Goal: Transaction & Acquisition: Purchase product/service

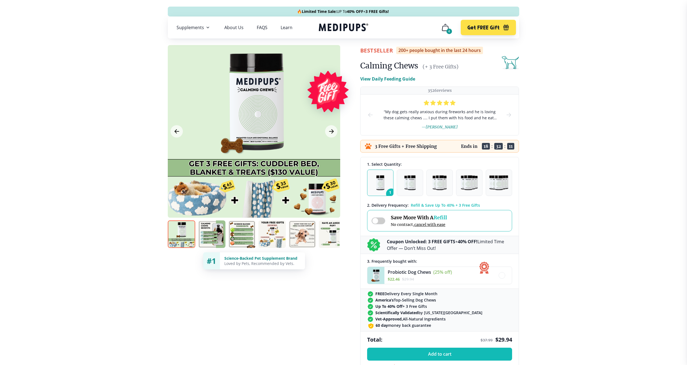
click at [415, 275] on div "Probiotic Dog Chews (25% off) $ 22.46 $ 29.94" at bounding box center [420, 275] width 64 height 13
click at [447, 353] on span "Add to cart" at bounding box center [439, 353] width 23 height 5
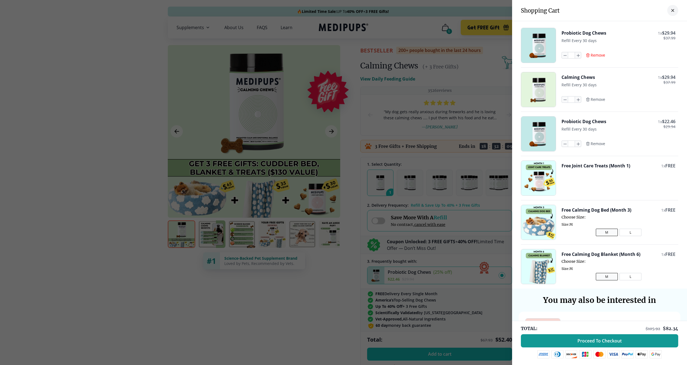
click at [599, 54] on span "Remove" at bounding box center [598, 55] width 15 height 5
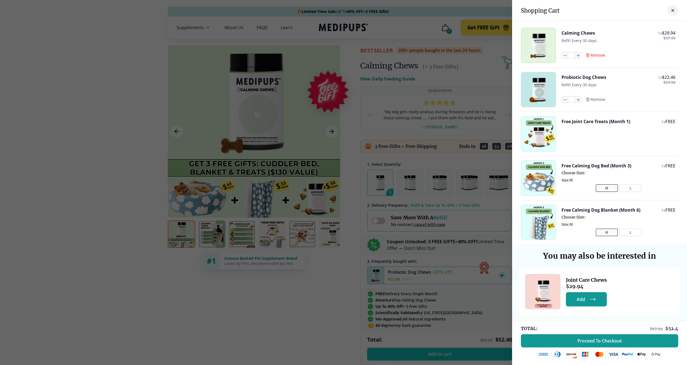
click at [599, 54] on span "Remove" at bounding box center [598, 55] width 15 height 5
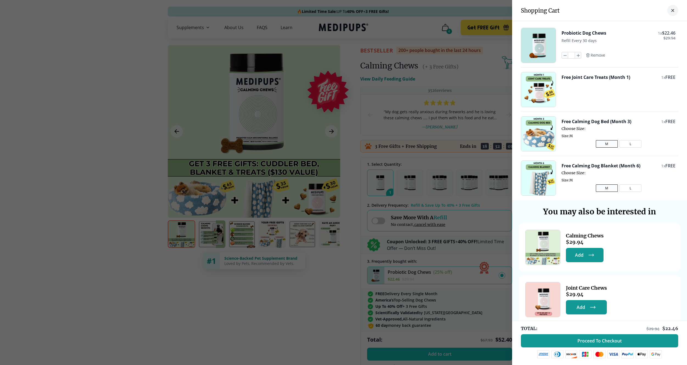
click at [392, 192] on div at bounding box center [343, 182] width 687 height 365
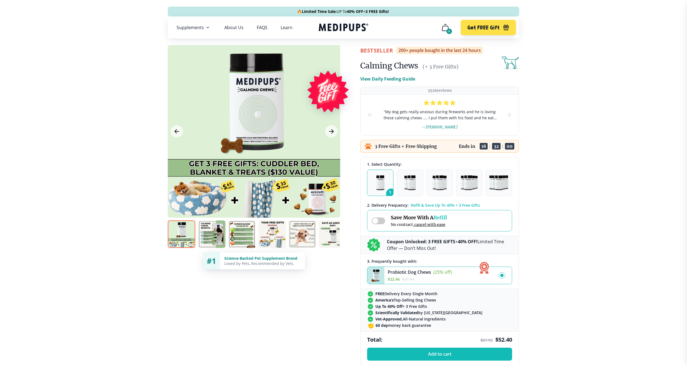
click at [447, 26] on icon "cart" at bounding box center [445, 27] width 9 height 9
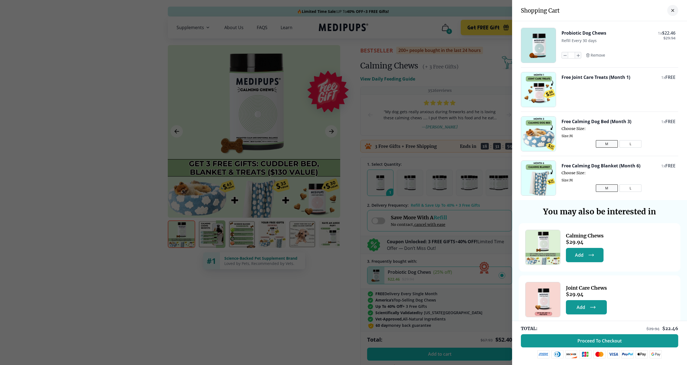
click at [605, 54] on div "Probiotic Dog Chews 1 x $ 22.46 $ 29.94 Refill Every 30 days * Remove" at bounding box center [618, 45] width 114 height 35
click at [602, 55] on span "Remove" at bounding box center [598, 55] width 15 height 5
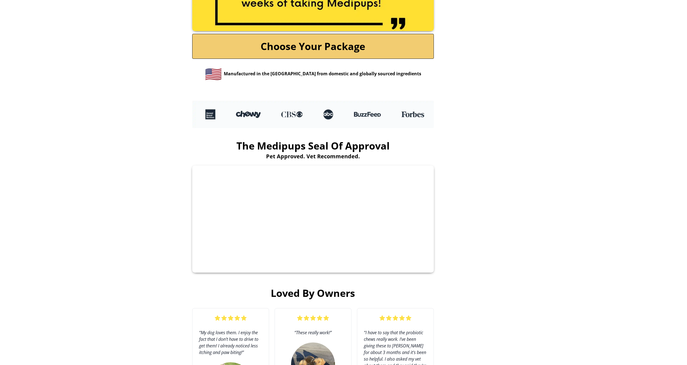
scroll to position [1163, 0]
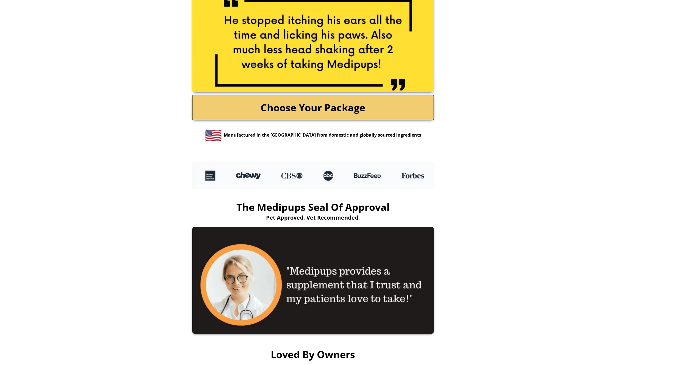
click at [290, 105] on link "Choose Your Package" at bounding box center [313, 107] width 242 height 25
